Goal: Entertainment & Leisure: Consume media (video, audio)

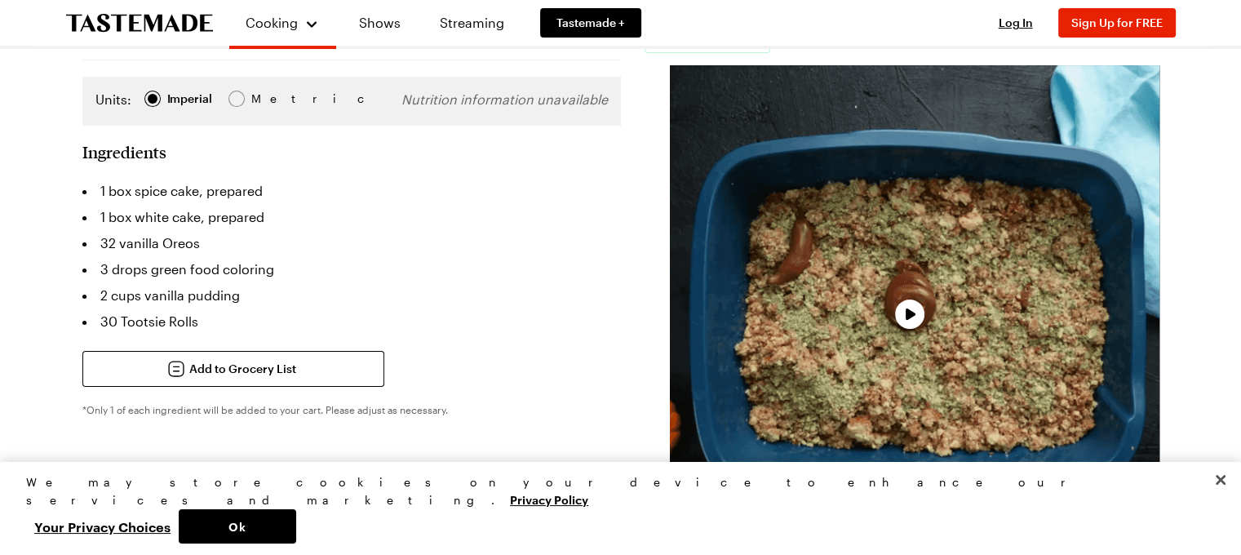
scroll to position [326, 0]
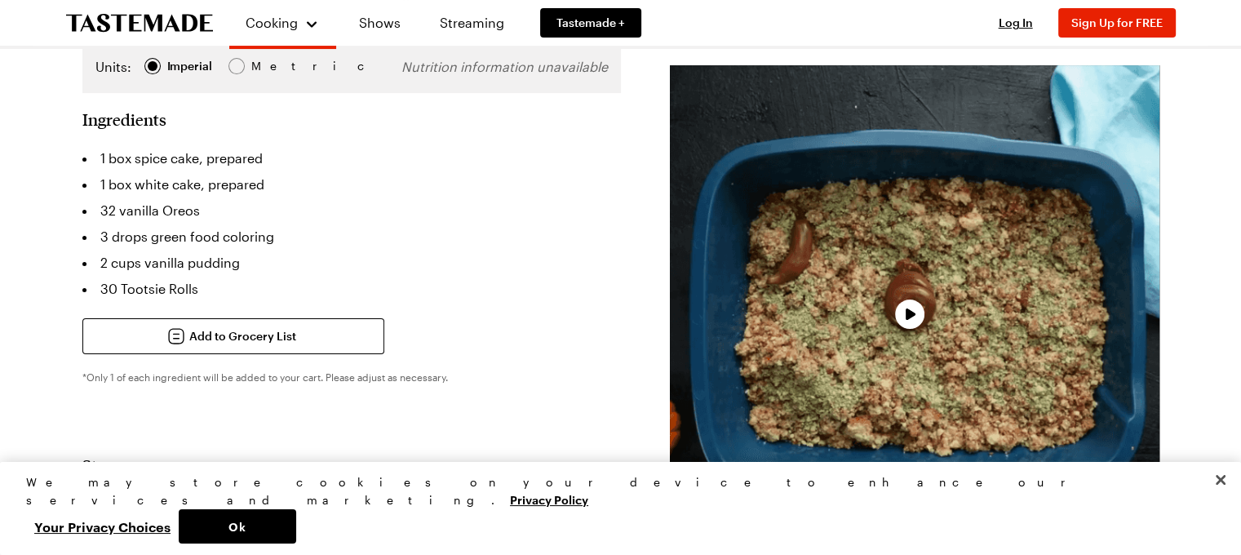
click at [965, 398] on div "Video Player" at bounding box center [915, 310] width 490 height 490
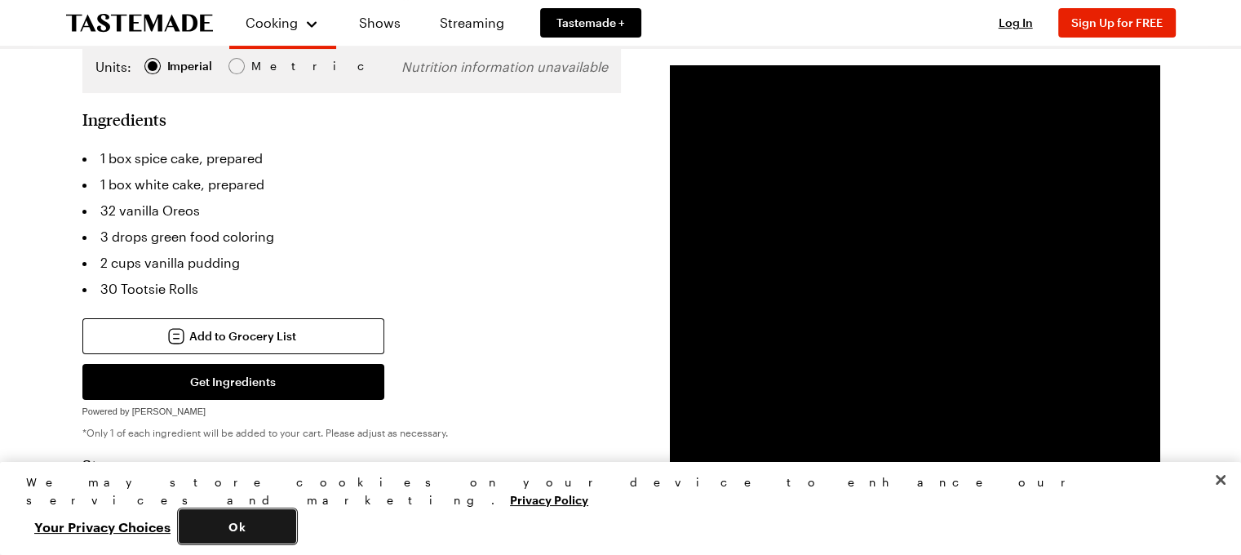
click at [296, 519] on button "Ok" at bounding box center [237, 526] width 117 height 34
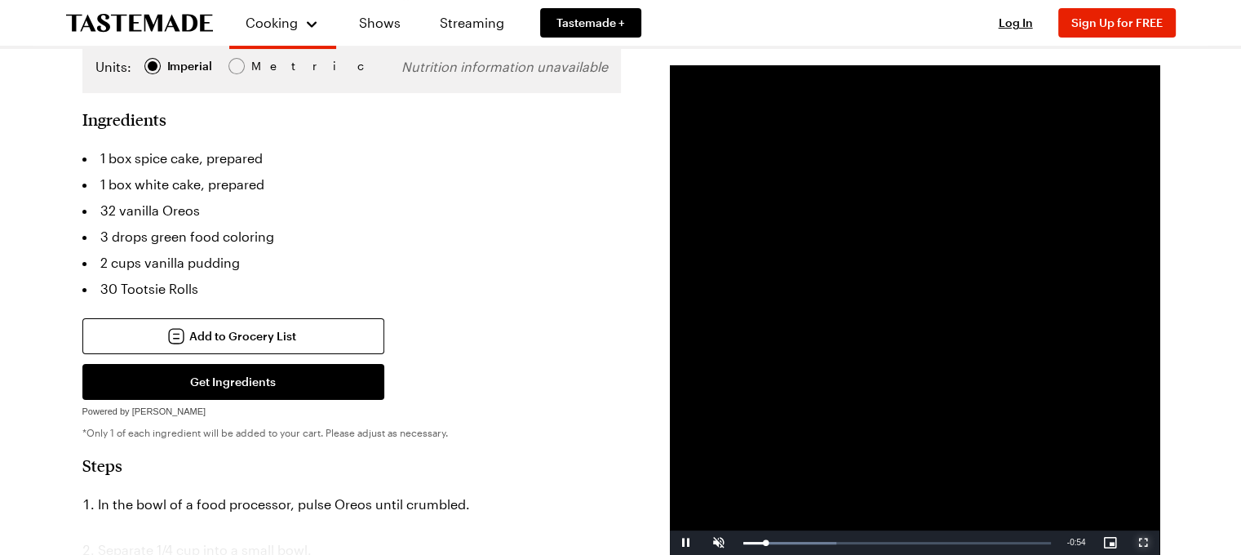
click at [1141, 543] on span "Video Player" at bounding box center [1143, 543] width 33 height 0
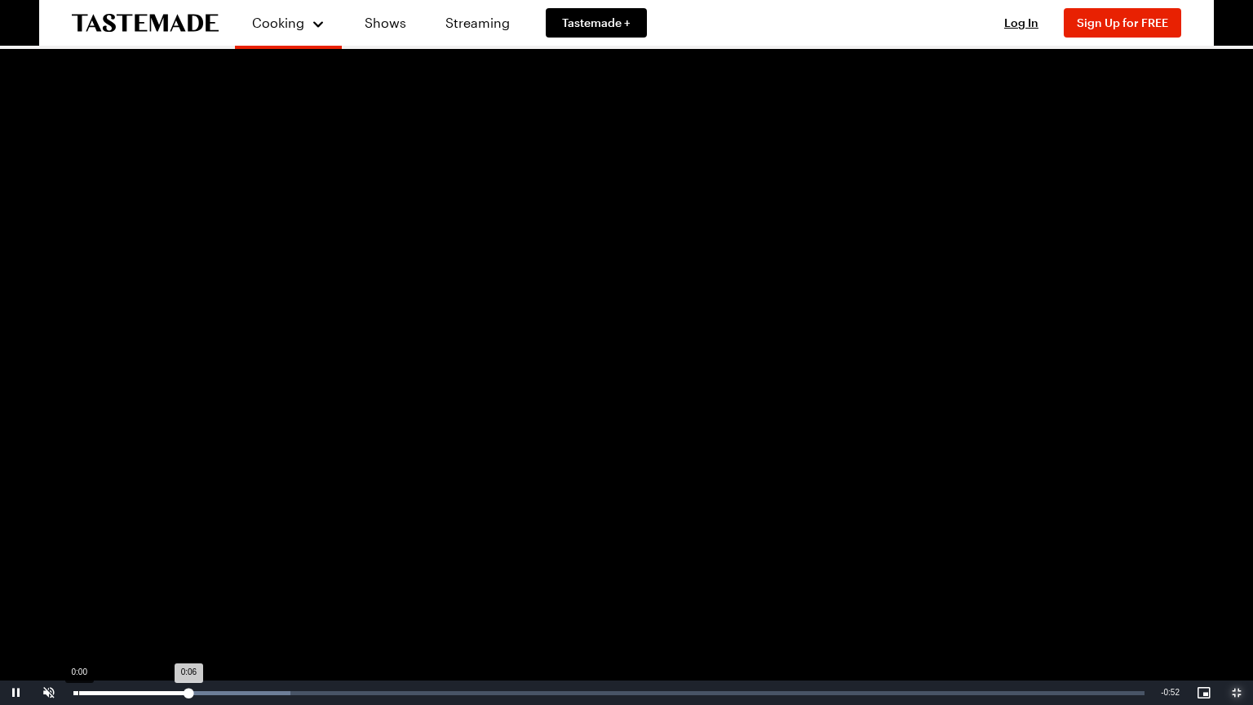
click at [78, 554] on div "Loaded : 20.24% 0:00 0:06" at bounding box center [608, 693] width 1071 height 4
click at [49, 554] on span "Video Player" at bounding box center [49, 693] width 33 height 0
click at [55, 554] on span "Video Player" at bounding box center [49, 693] width 33 height 0
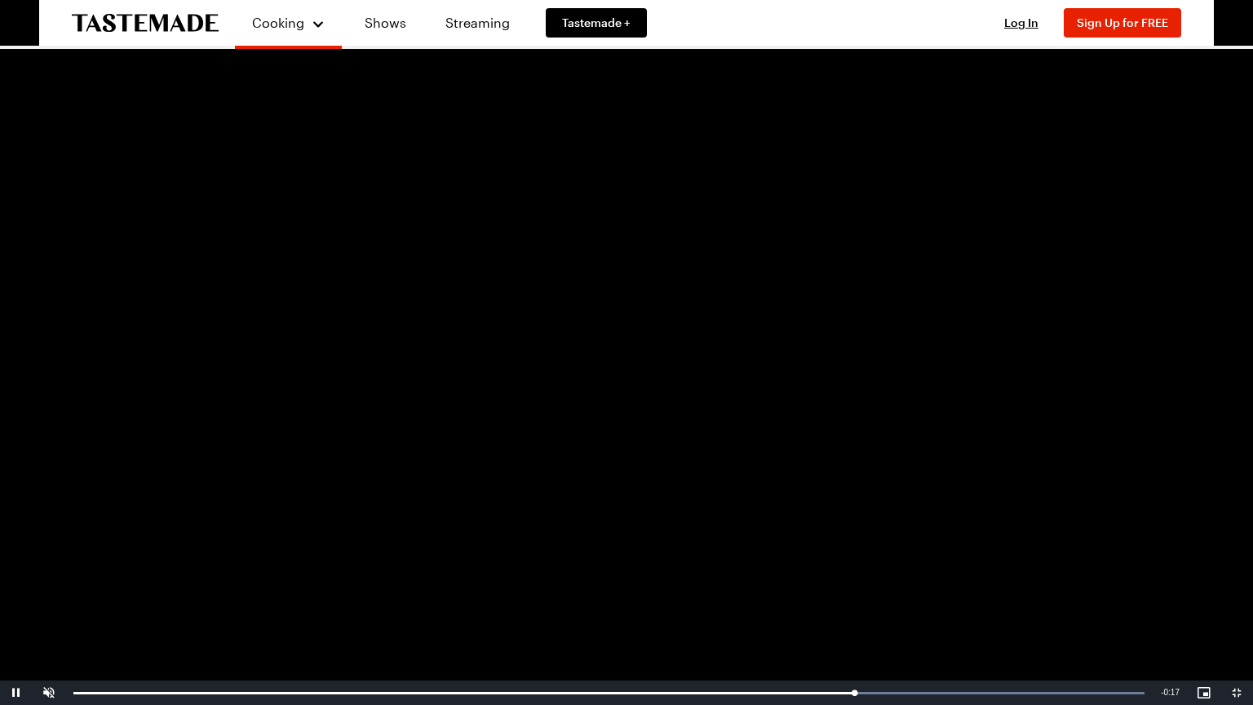
click at [661, 383] on video "Video Player" at bounding box center [626, 352] width 1253 height 705
click at [1240, 554] on span "Video Player" at bounding box center [1237, 693] width 33 height 0
